Goal: Task Accomplishment & Management: Manage account settings

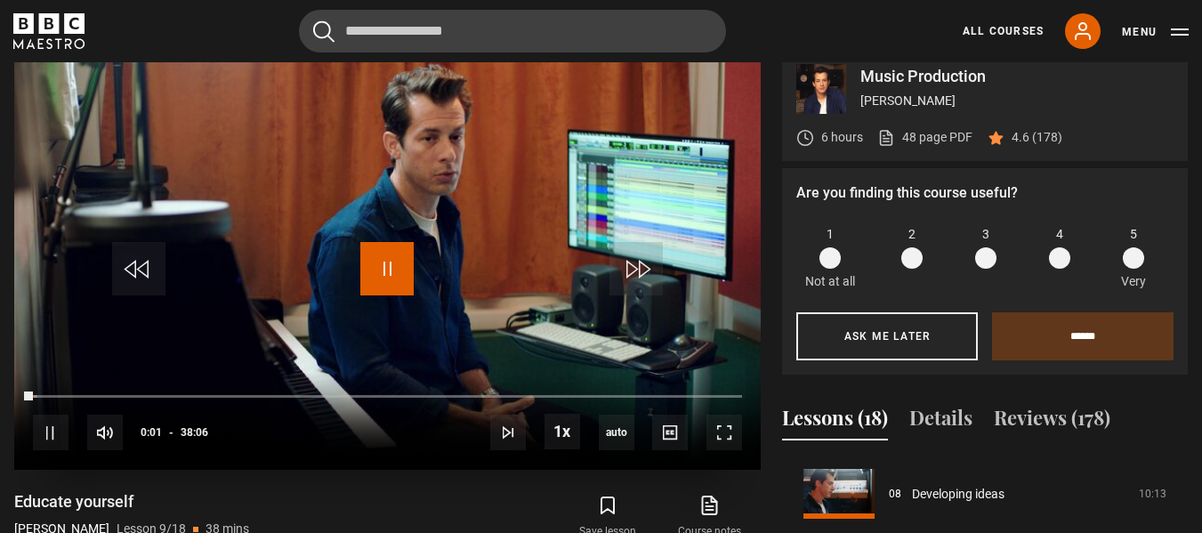
click at [383, 272] on span "Video Player" at bounding box center [386, 268] width 53 height 53
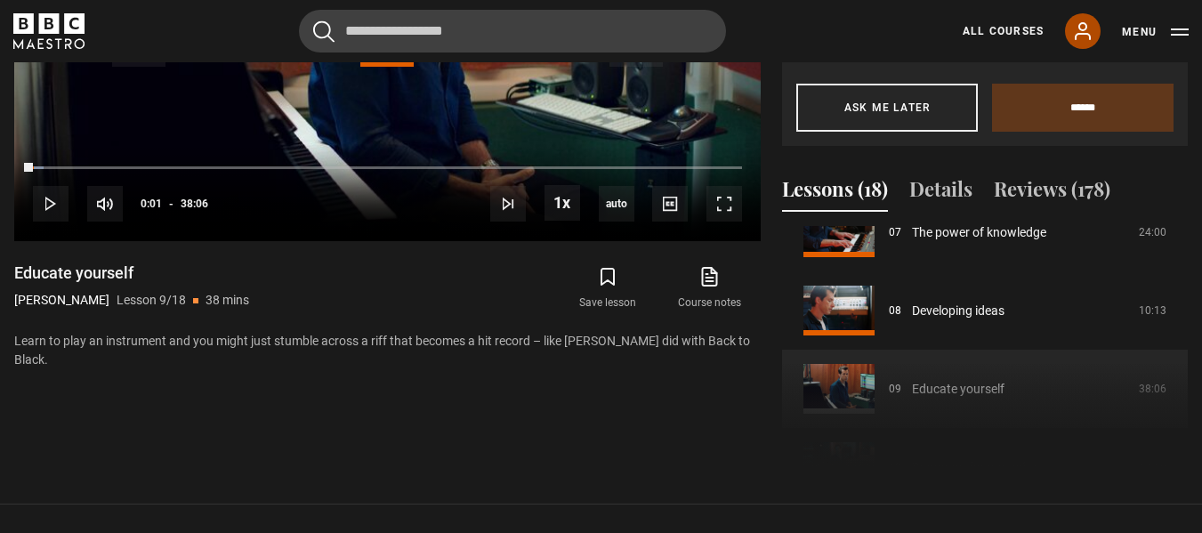
scroll to position [568, 0]
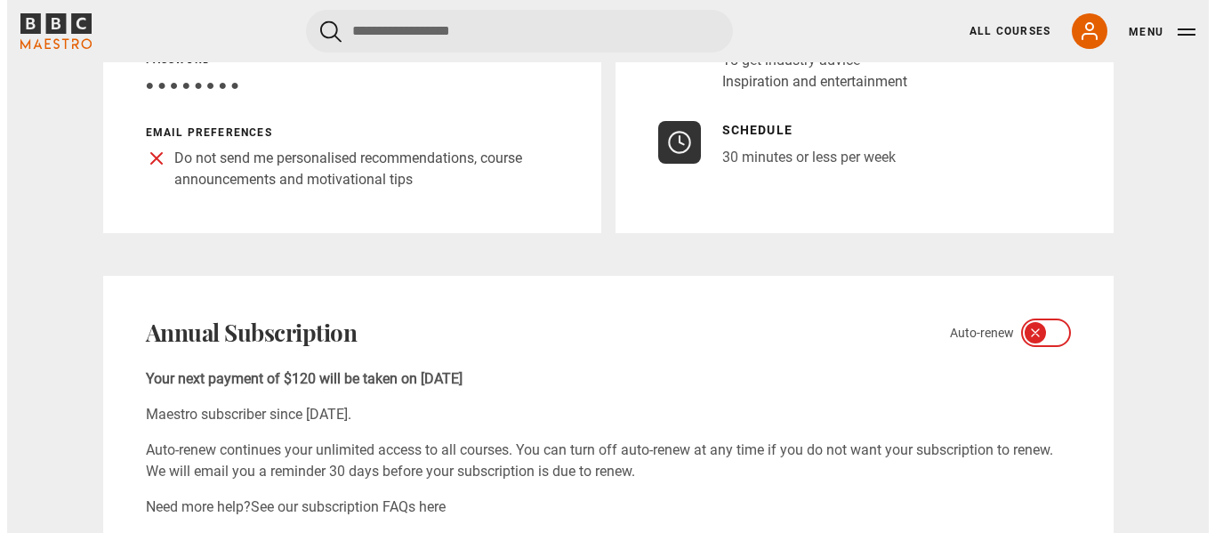
scroll to position [617, 0]
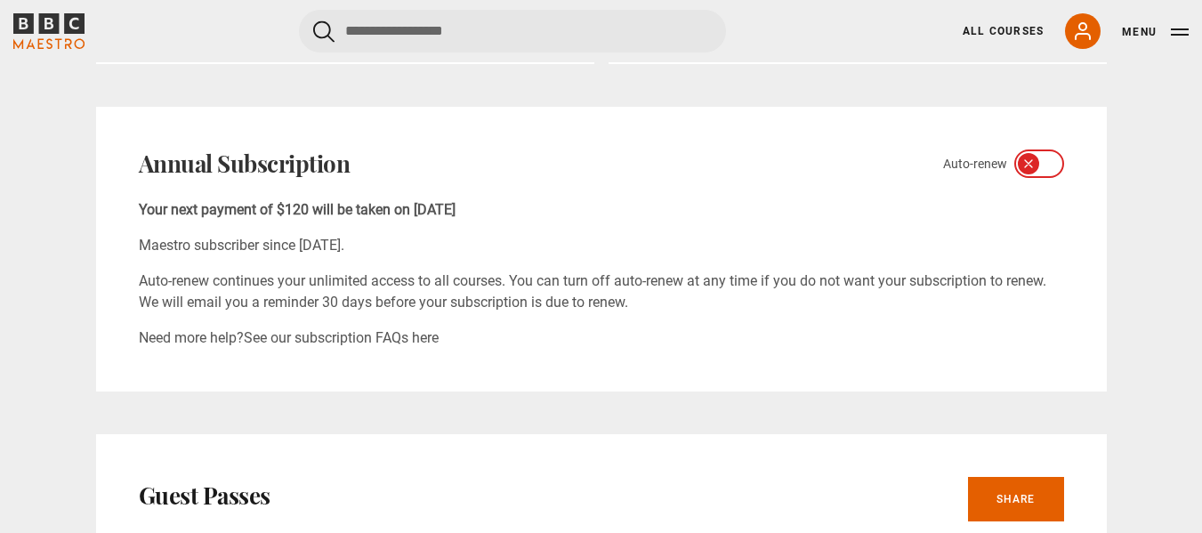
click at [1048, 157] on icon at bounding box center [1050, 164] width 14 height 14
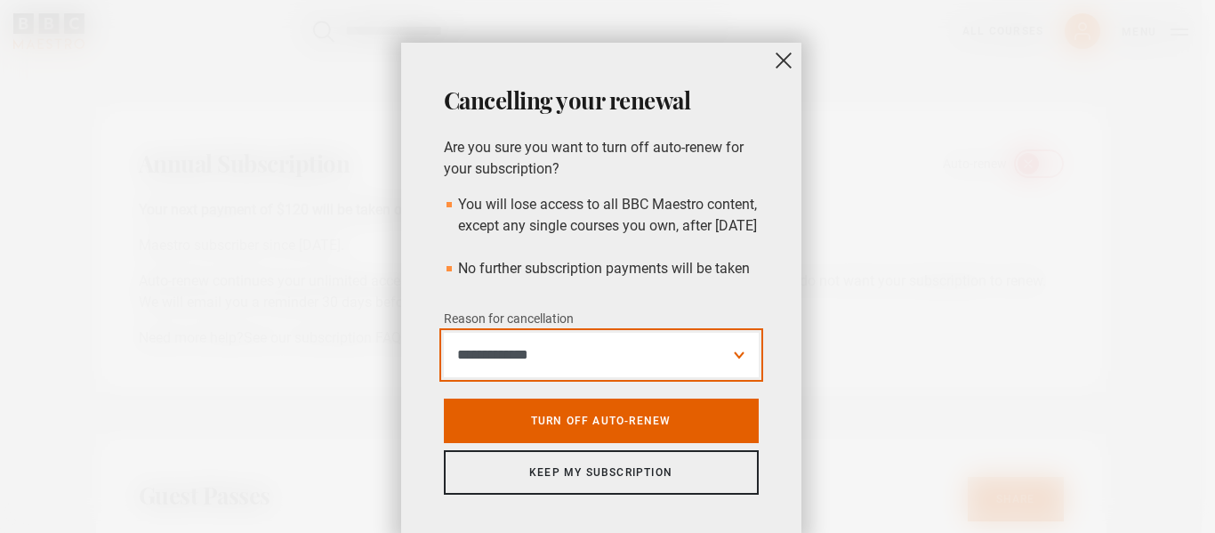
click at [582, 377] on select "**********" at bounding box center [601, 355] width 315 height 44
select select "**********"
click at [444, 354] on select "**********" at bounding box center [601, 355] width 315 height 44
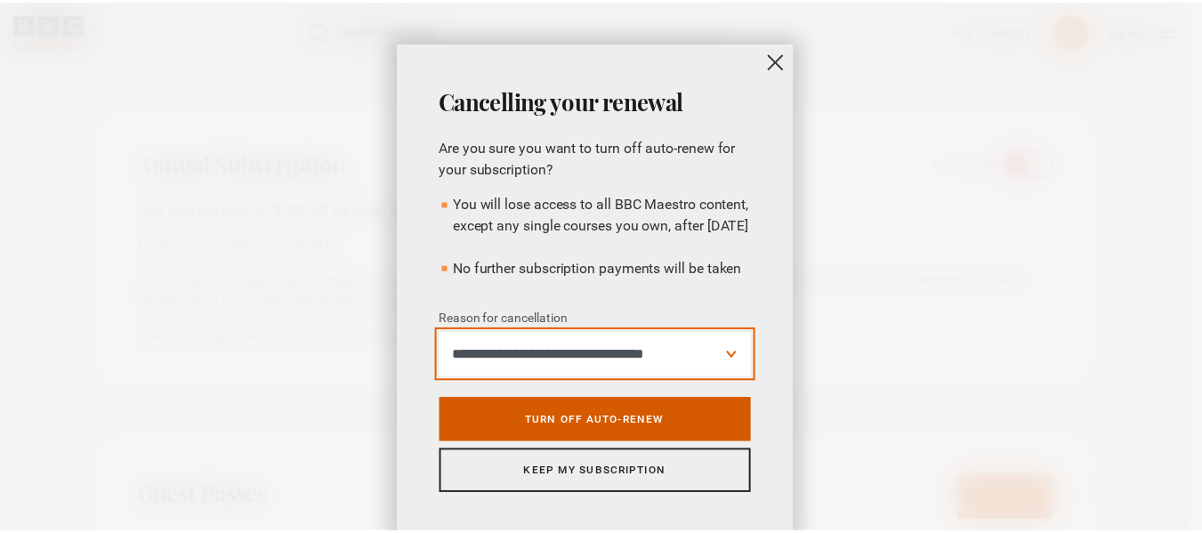
scroll to position [68, 0]
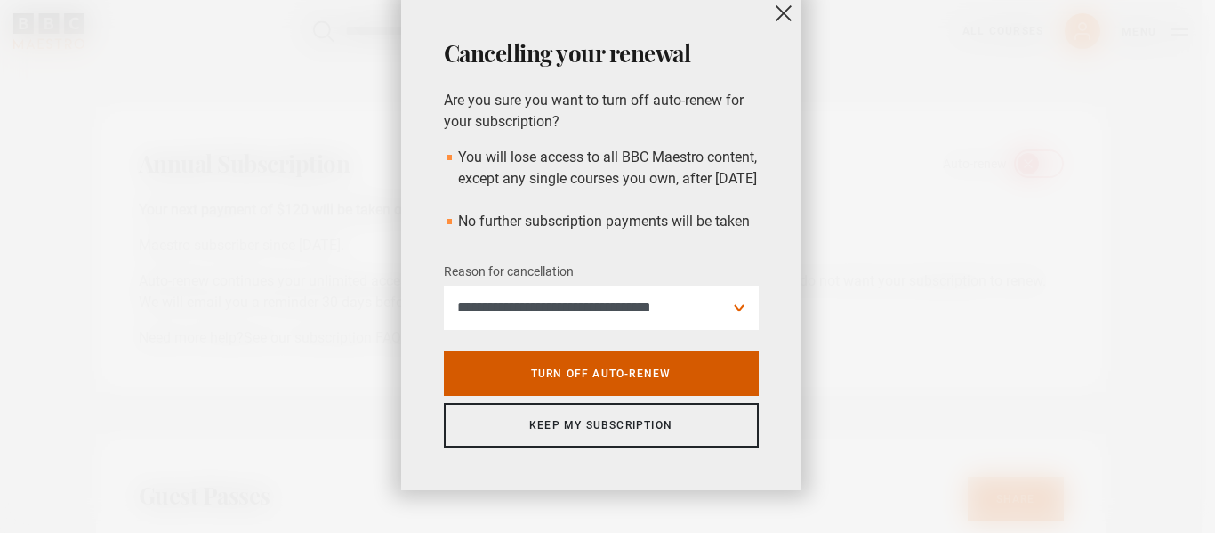
click at [623, 379] on link "Turn off auto-renew" at bounding box center [601, 373] width 315 height 44
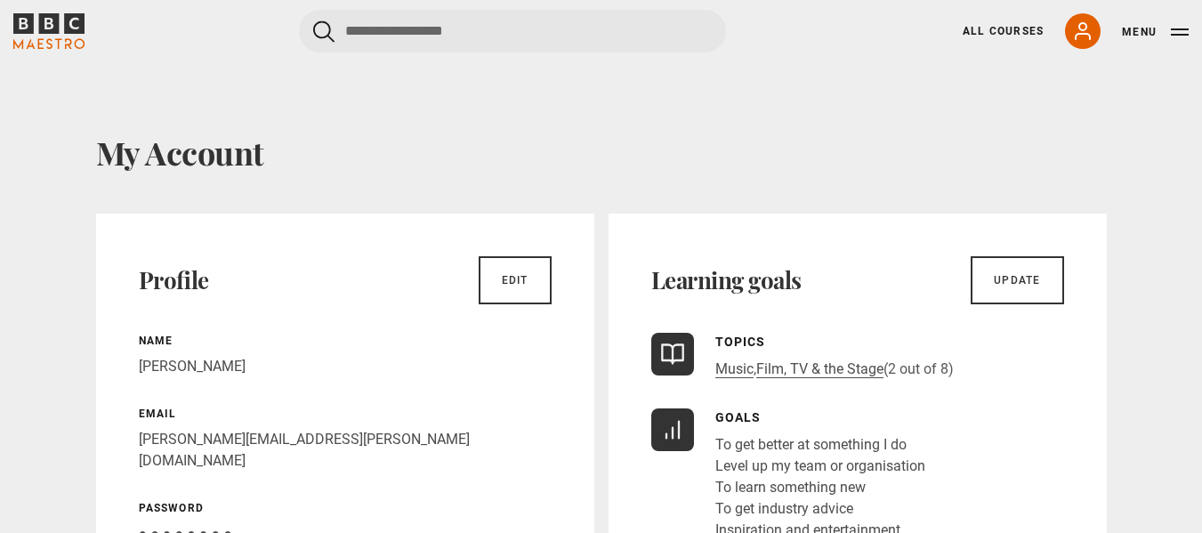
scroll to position [2, 0]
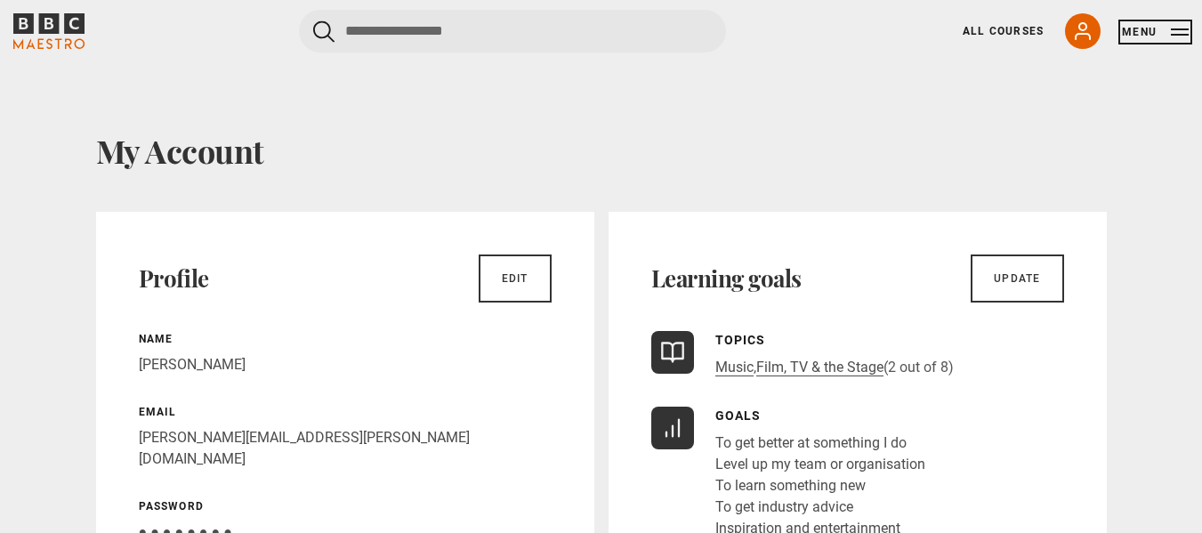
click at [1139, 31] on button "Menu" at bounding box center [1155, 32] width 67 height 18
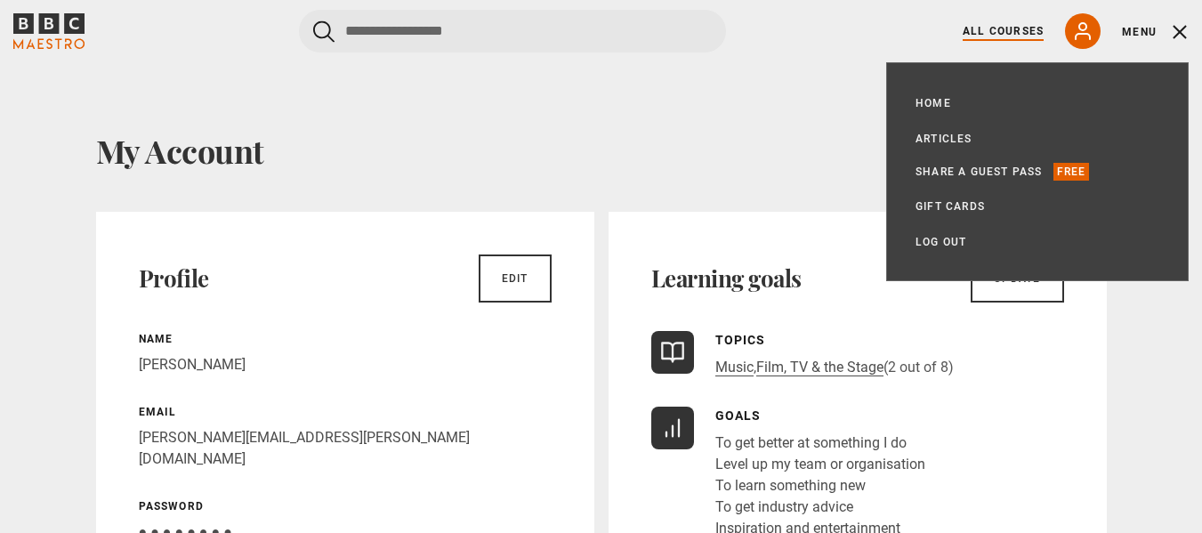
click at [1026, 28] on link "All Courses" at bounding box center [1003, 31] width 81 height 16
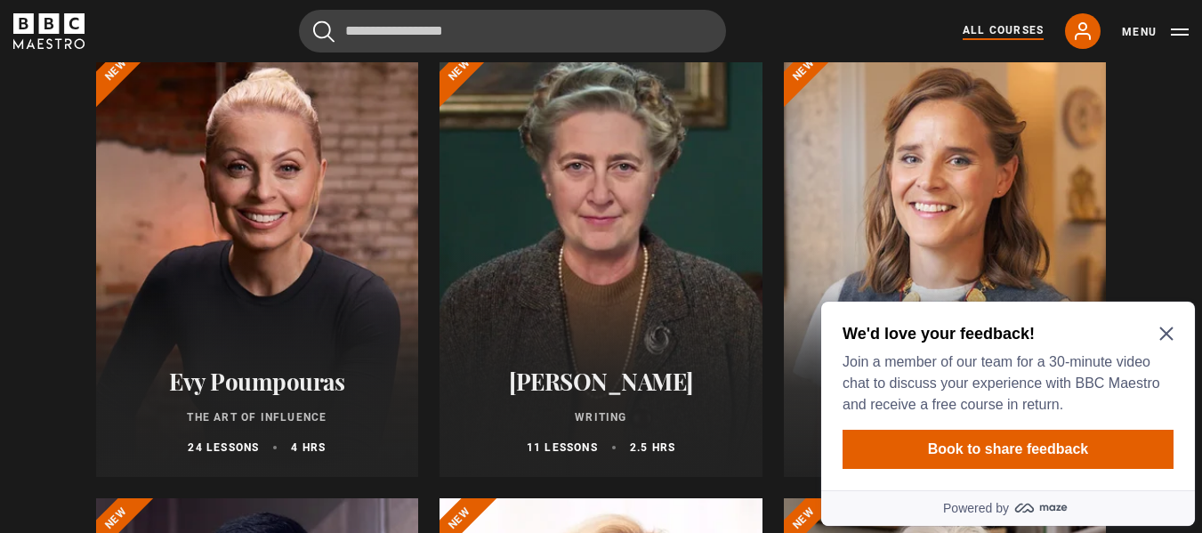
click at [1164, 332] on icon "Close Maze Prompt" at bounding box center [1165, 333] width 13 height 13
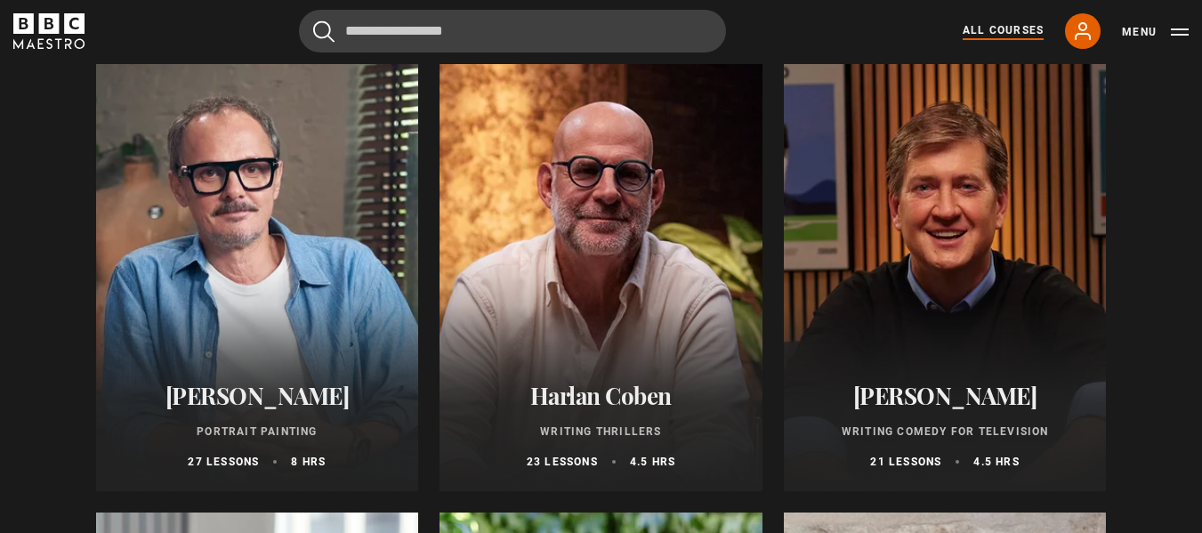
scroll to position [1564, 0]
click at [1170, 26] on button "Menu" at bounding box center [1155, 32] width 67 height 18
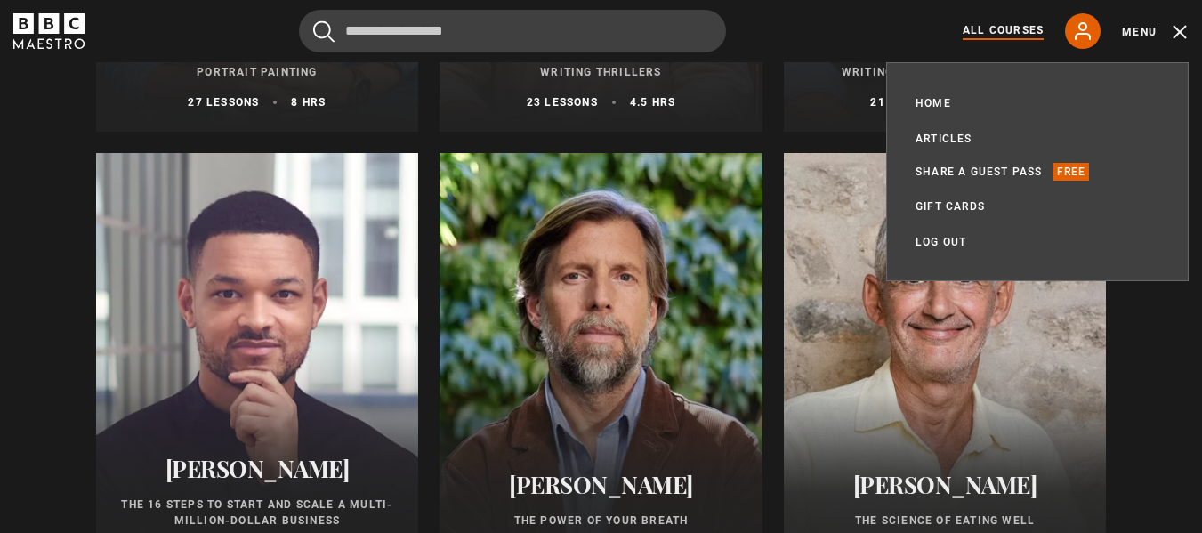
scroll to position [2041, 0]
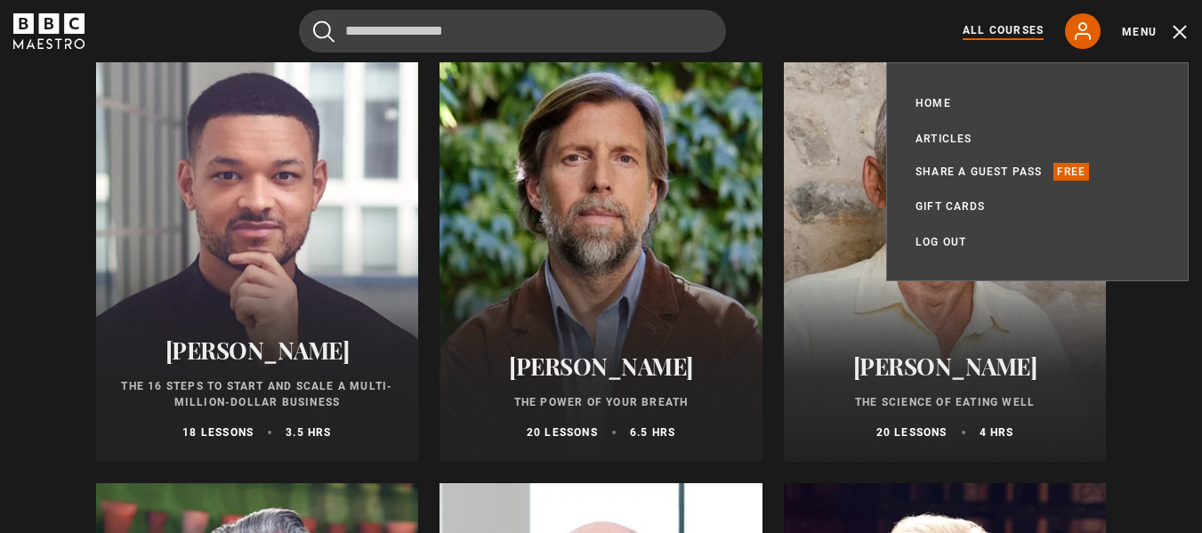
click at [1182, 32] on button "Menu" at bounding box center [1155, 32] width 67 height 18
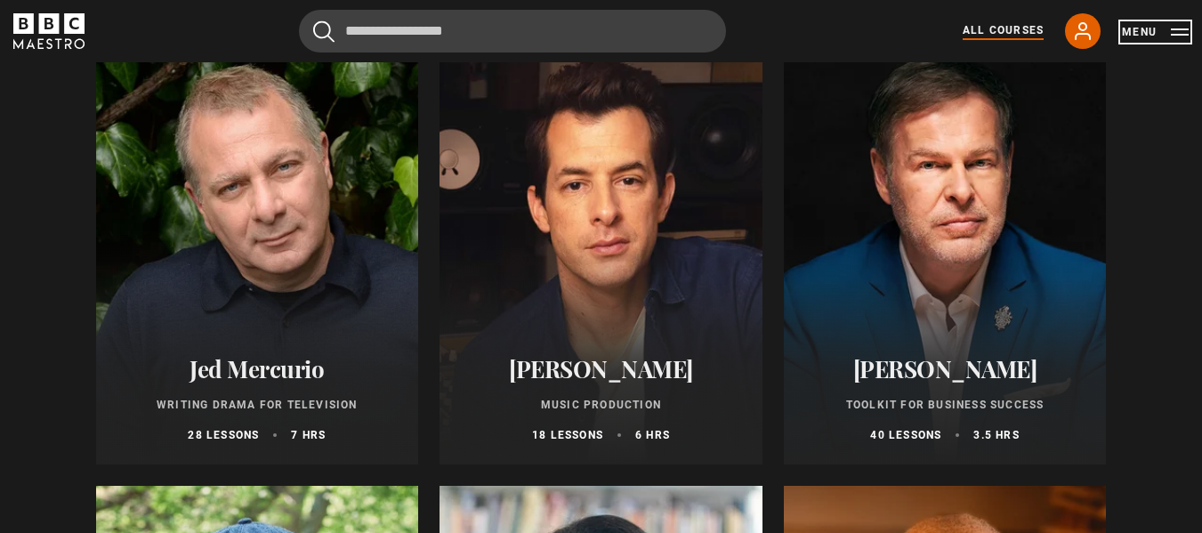
scroll to position [5175, 0]
